Goal: Task Accomplishment & Management: Manage account settings

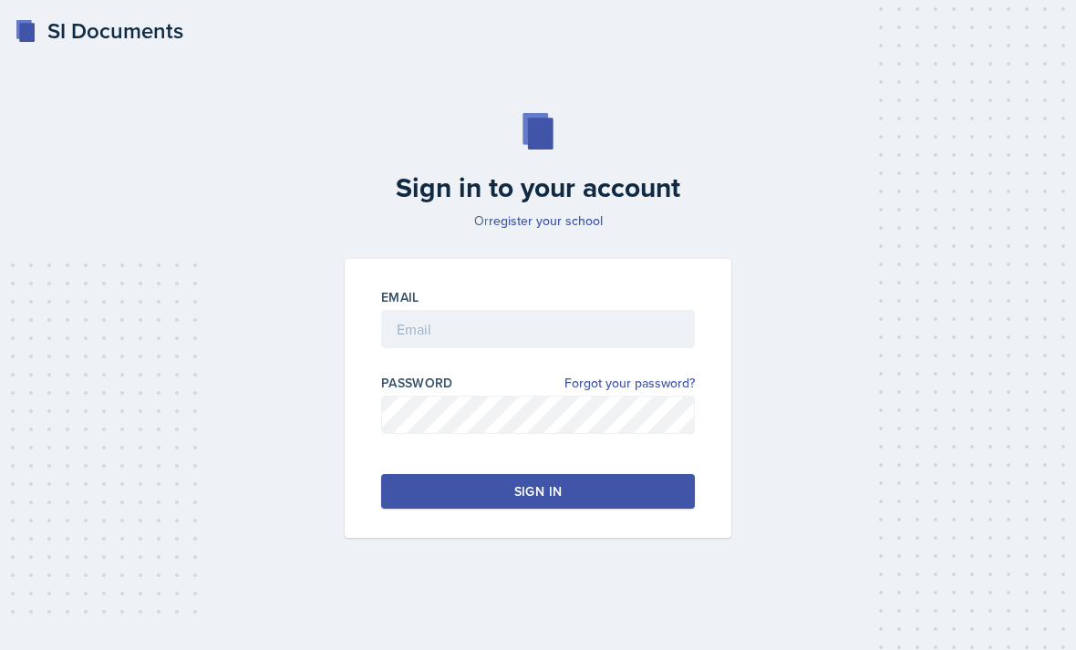
scroll to position [58, 0]
click at [583, 310] on input "email" at bounding box center [538, 329] width 314 height 38
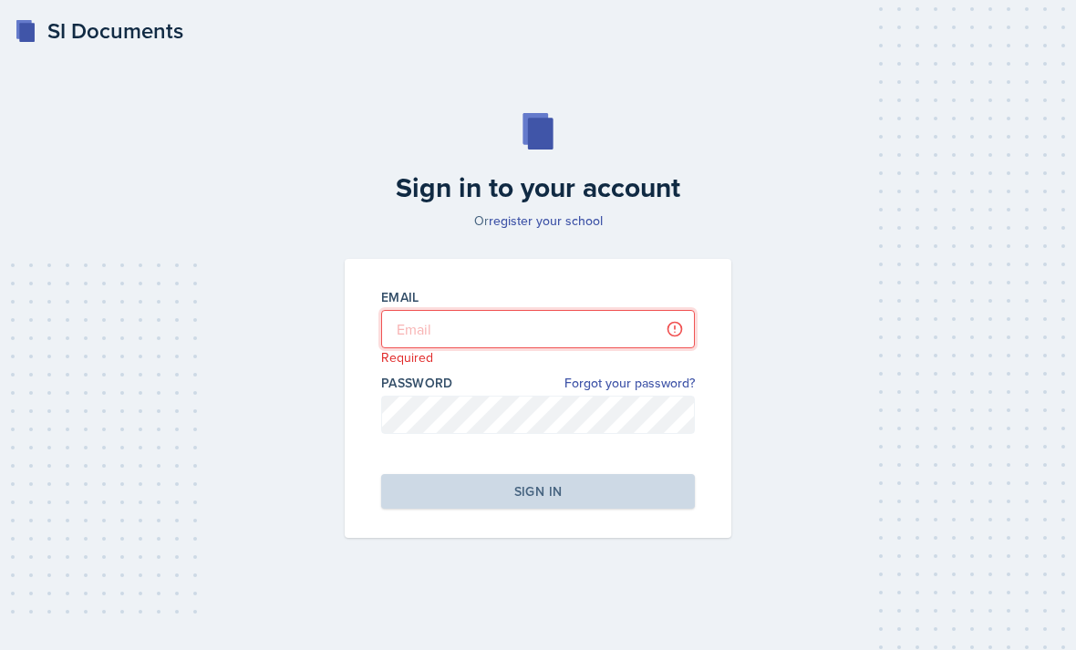
click at [576, 310] on input "email" at bounding box center [538, 329] width 314 height 38
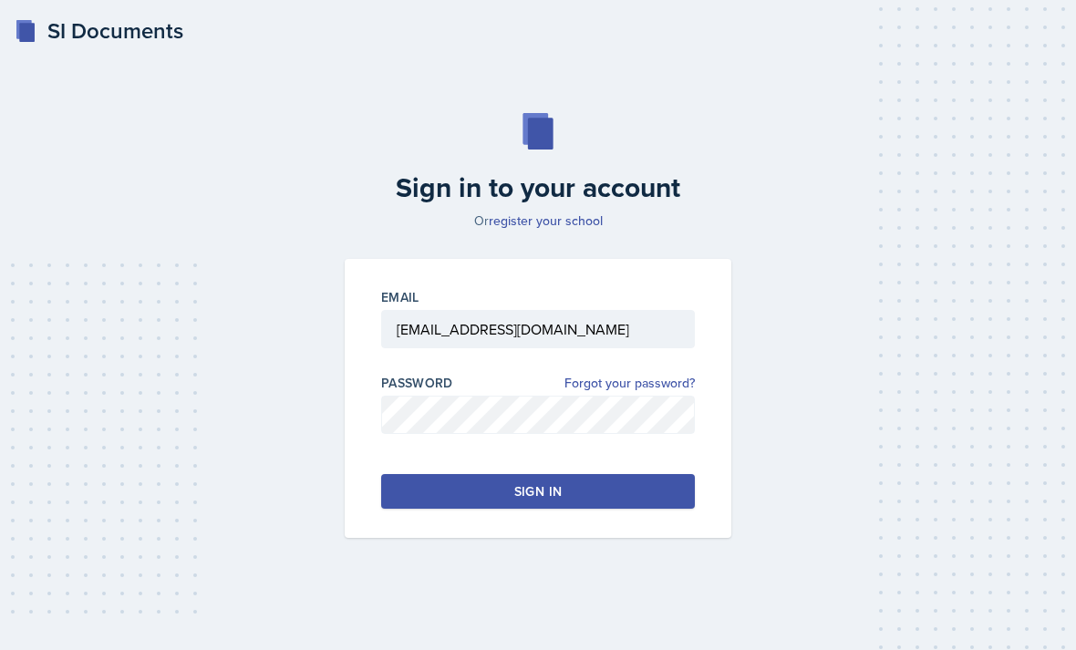
click at [669, 479] on button "Sign in" at bounding box center [538, 491] width 314 height 35
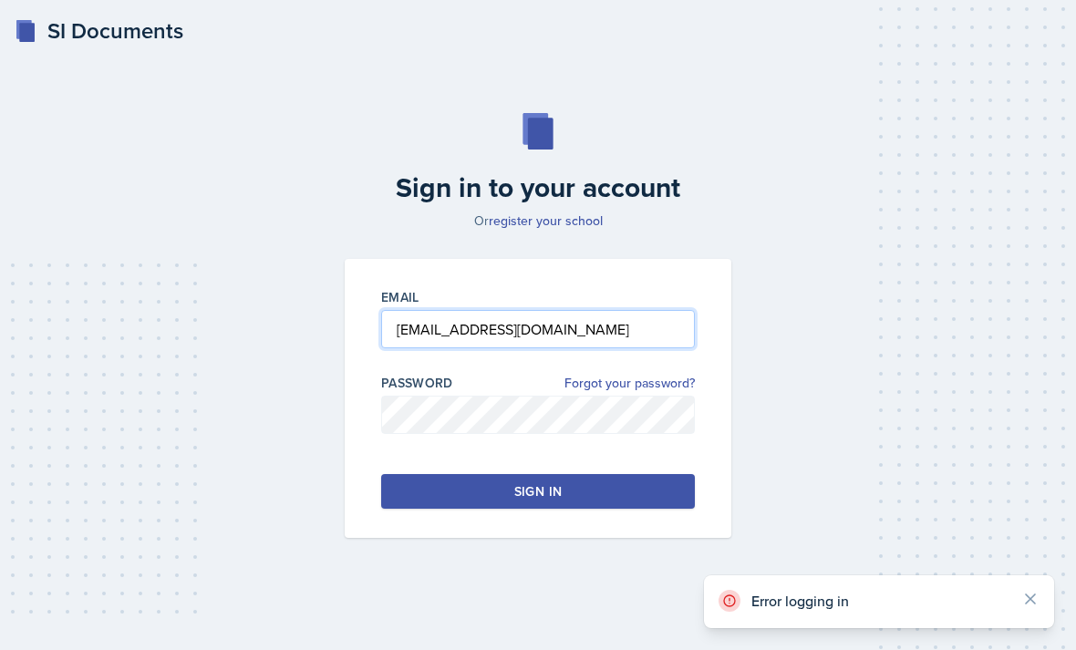
click at [644, 310] on input "[EMAIL_ADDRESS][DOMAIN_NAME]" at bounding box center [538, 329] width 314 height 38
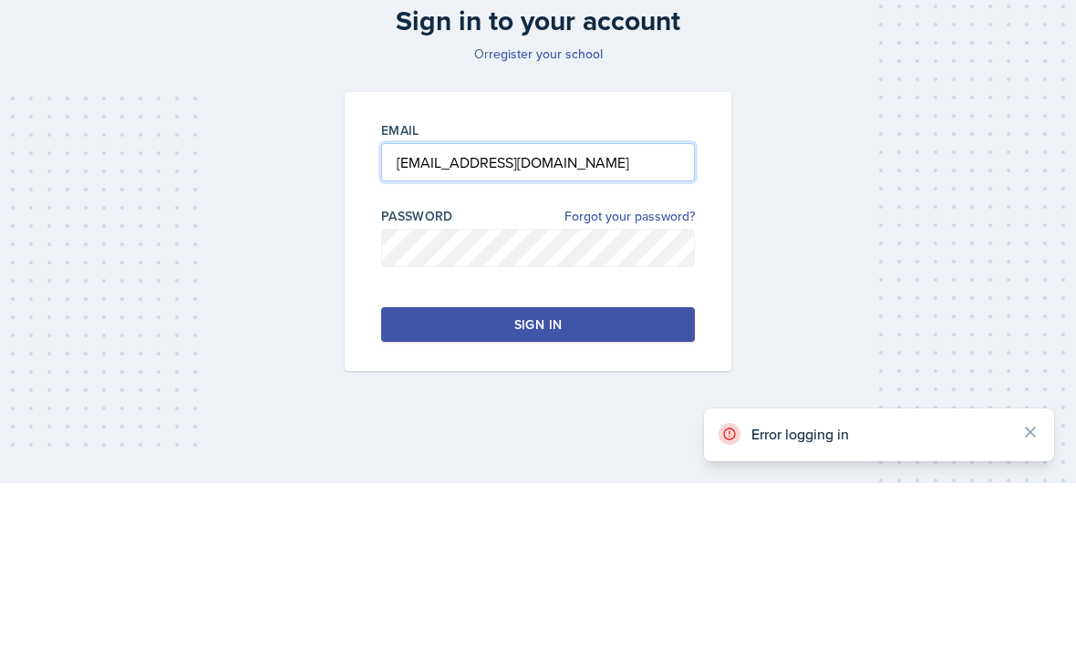
click at [605, 310] on input "[EMAIL_ADDRESS][DOMAIN_NAME]" at bounding box center [538, 329] width 314 height 38
click at [598, 310] on input "[EMAIL_ADDRESS][DOMAIN_NAME]" at bounding box center [538, 329] width 314 height 38
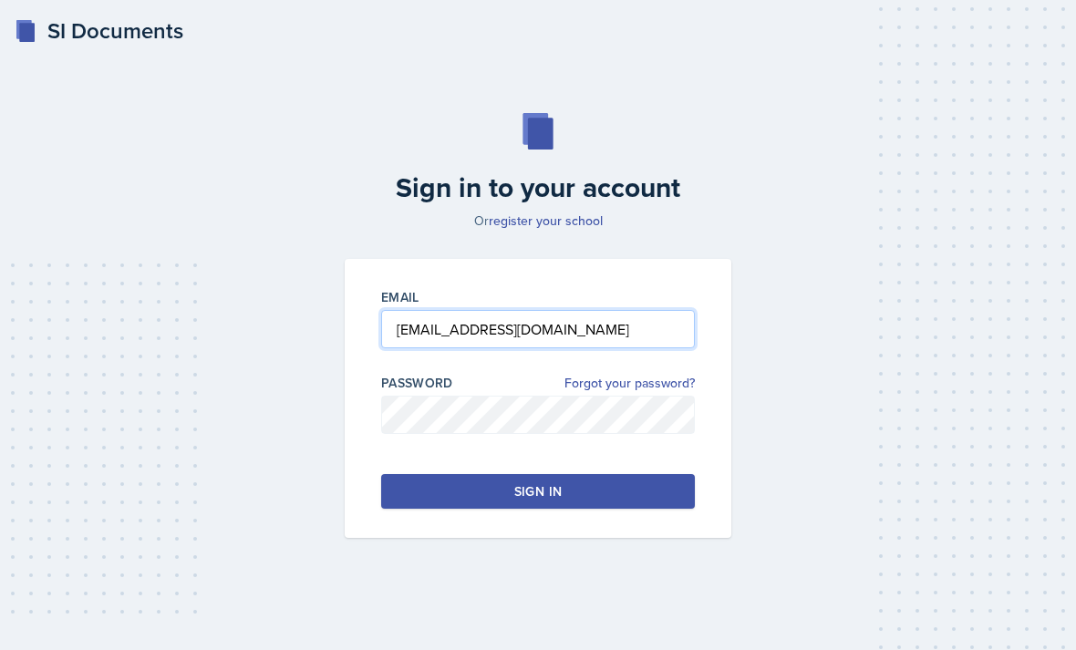
type input "[EMAIL_ADDRESS][DOMAIN_NAME]"
click at [615, 478] on button "Sign in" at bounding box center [538, 491] width 314 height 35
click at [424, 476] on button "Sign in" at bounding box center [538, 491] width 314 height 35
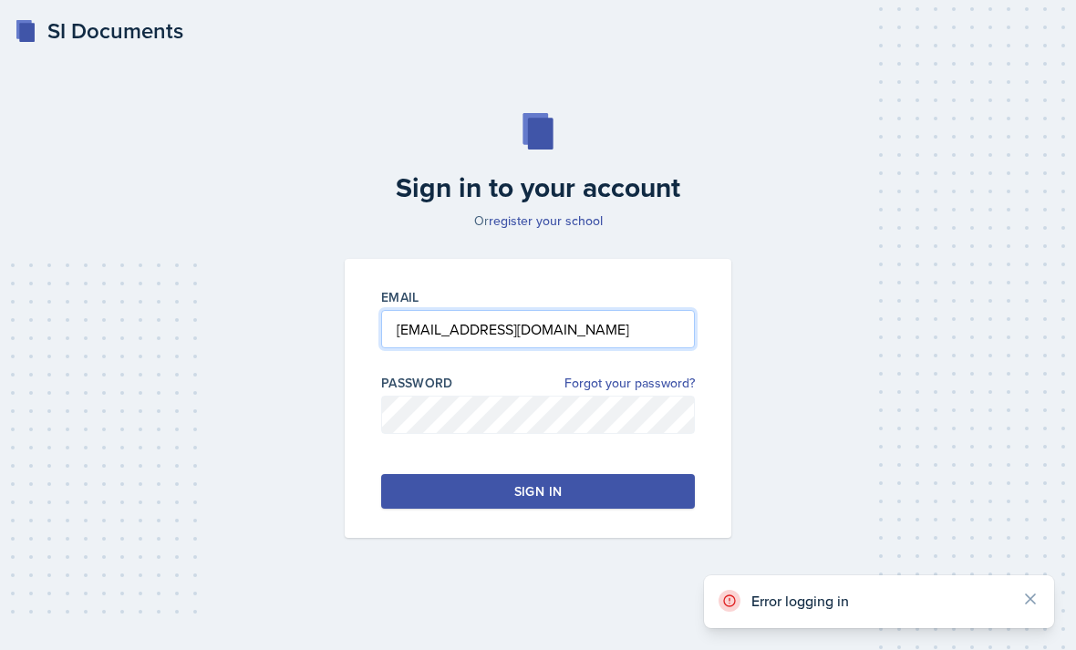
click at [425, 310] on input "[EMAIL_ADDRESS][DOMAIN_NAME]" at bounding box center [538, 329] width 314 height 38
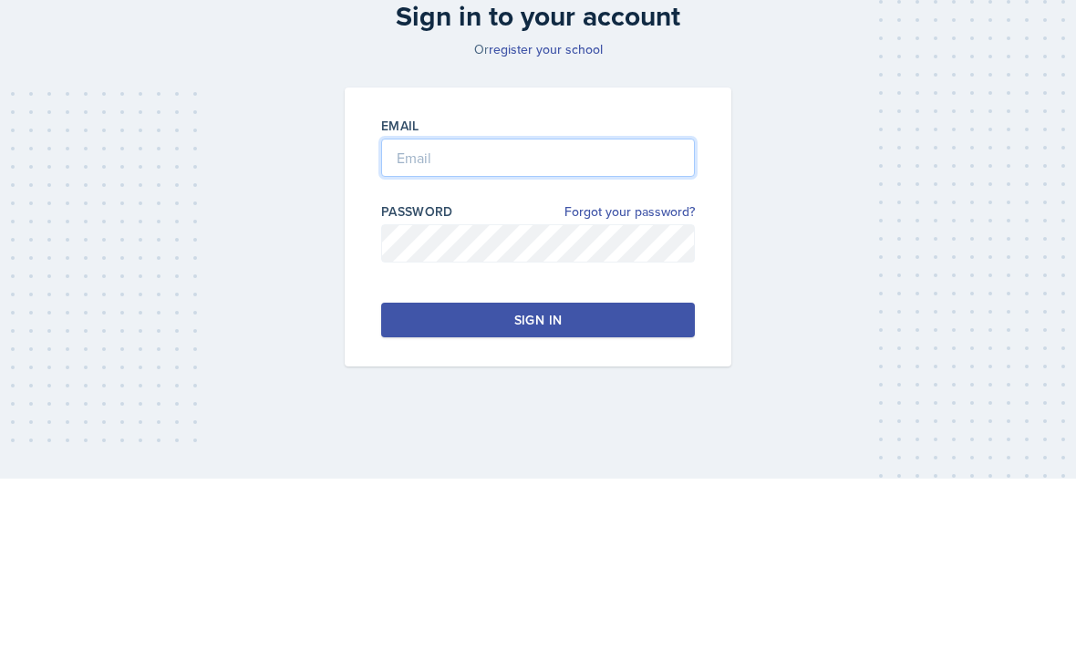
scroll to position [58, 0]
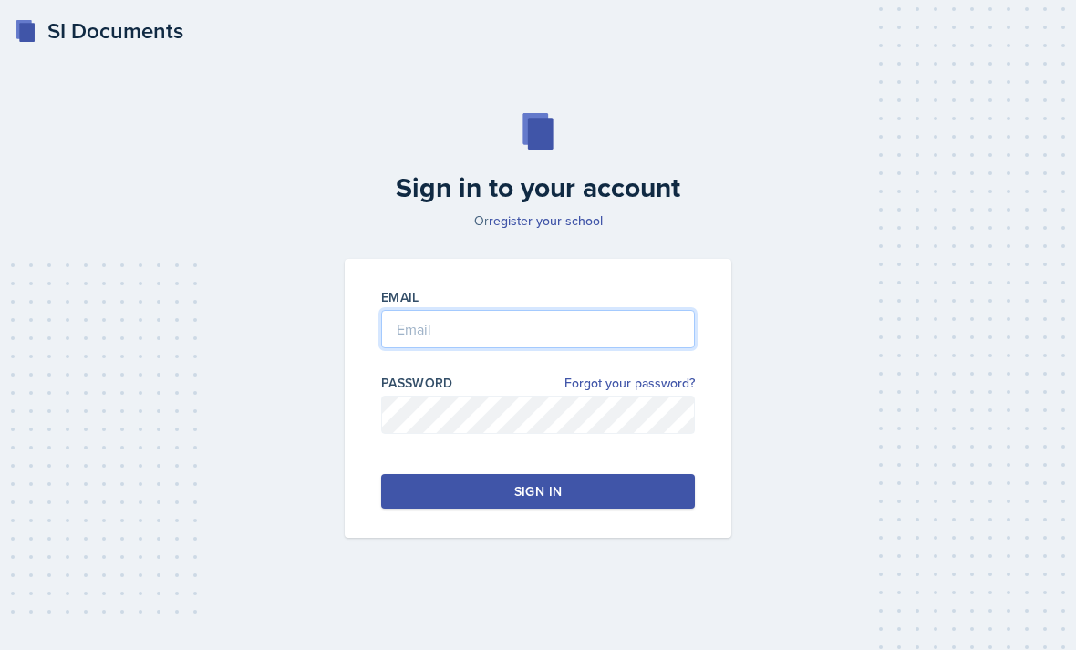
type input "[EMAIL_ADDRESS][DOMAIN_NAME]"
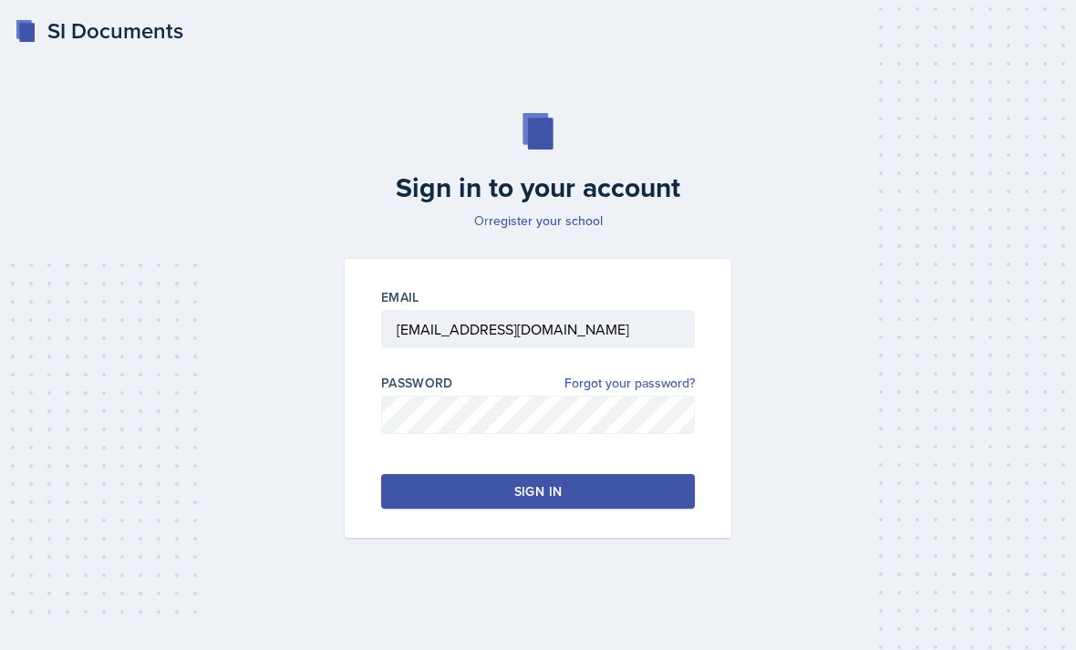
click at [453, 474] on button "Sign in" at bounding box center [538, 491] width 314 height 35
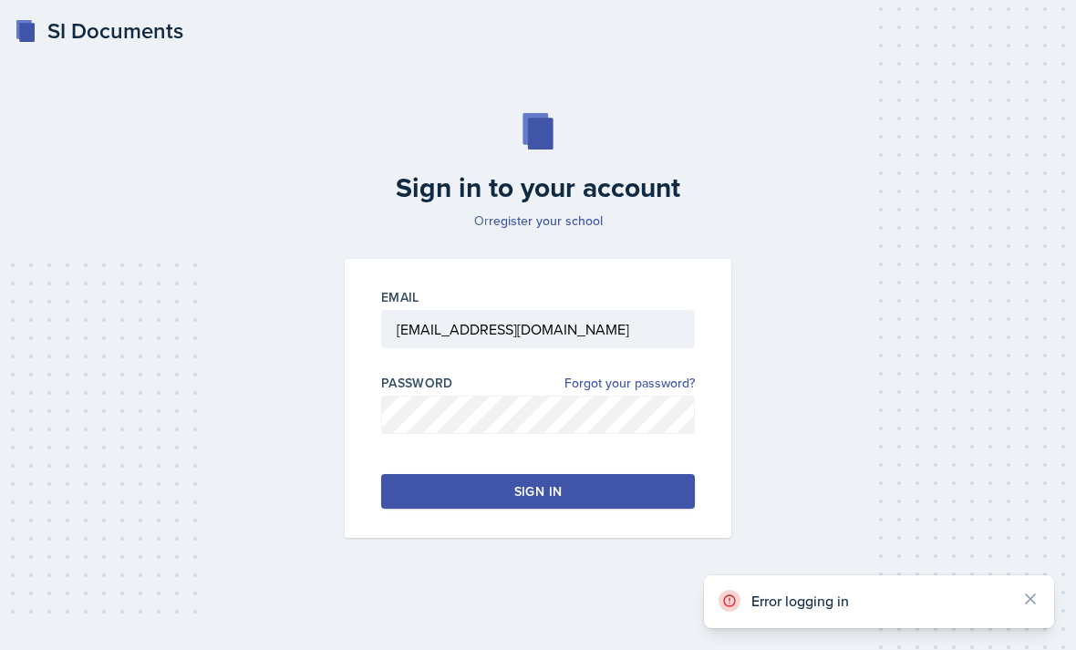
click at [417, 474] on button "Sign in" at bounding box center [538, 491] width 314 height 35
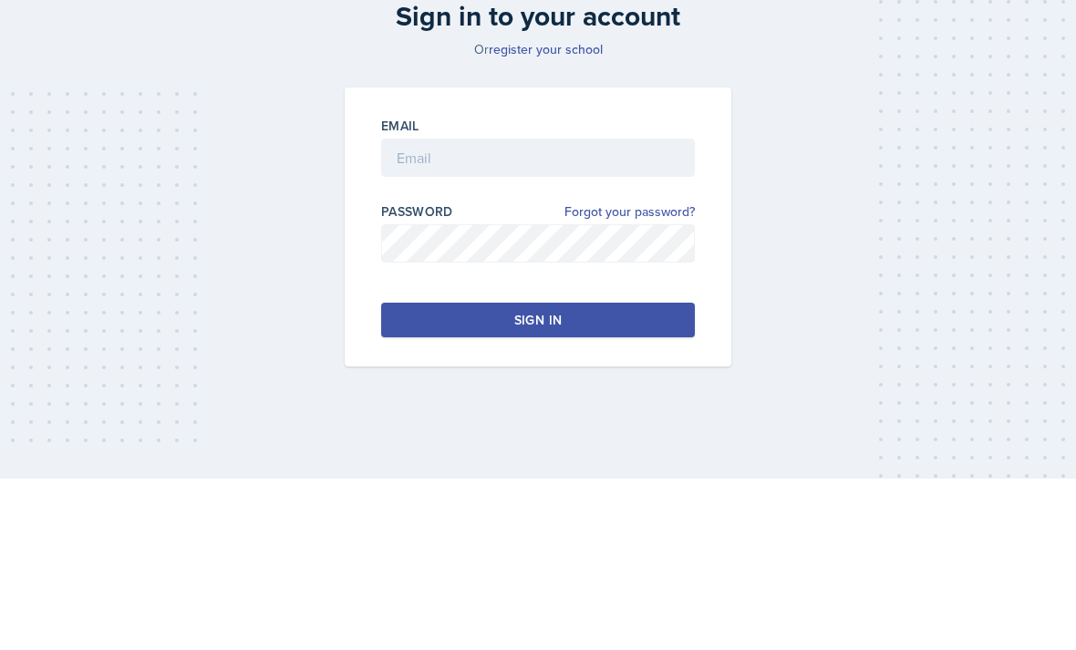
click at [125, 132] on div "Sign in to your account Or register your school Email Password Forgot your pass…" at bounding box center [538, 325] width 1032 height 541
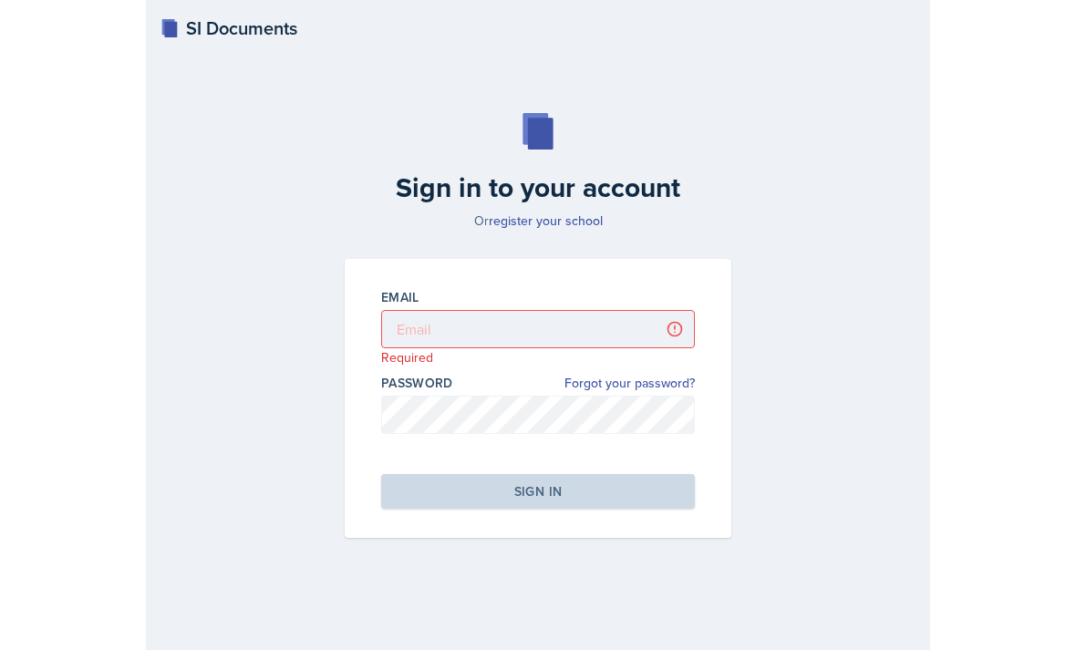
scroll to position [58, 0]
